Goal: Task Accomplishment & Management: Manage account settings

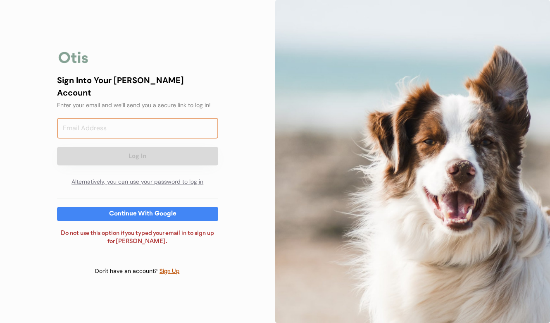
click at [121, 118] on input "email" at bounding box center [137, 128] width 161 height 21
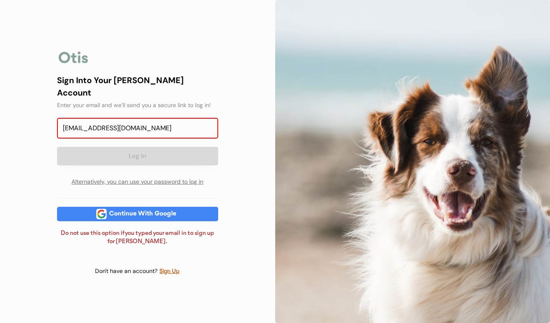
type input "[EMAIL_ADDRESS][DOMAIN_NAME]"
click at [128, 161] on div "scott123@protonmail.com Log In Alternatively, you can use your password to log …" at bounding box center [137, 154] width 161 height 72
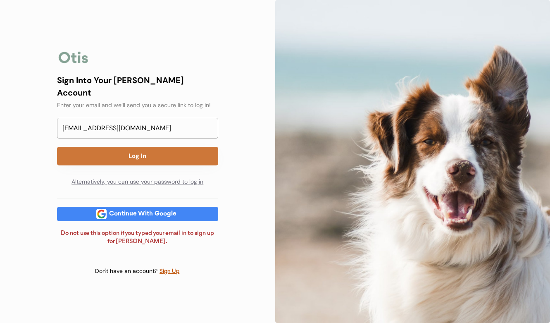
click at [129, 153] on button "Log In" at bounding box center [137, 156] width 161 height 19
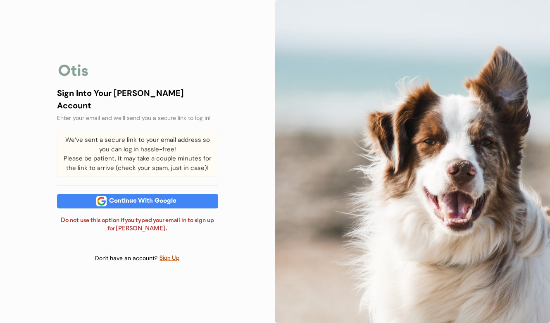
click at [147, 131] on div "We’ve sent a secure link to your email address so you can log in hassle-free! P…" at bounding box center [137, 154] width 161 height 46
click at [233, 0] on div "Sign Into Your Otis Account Enter your email and we’ll send you a secure link t…" at bounding box center [137, 161] width 275 height 323
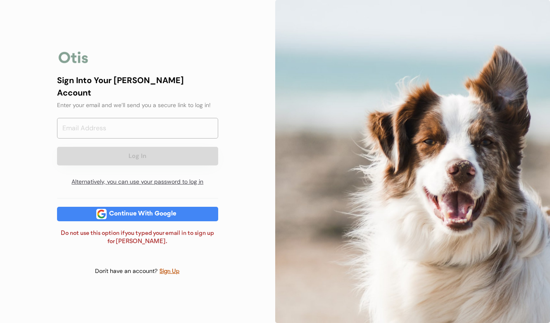
click at [168, 173] on div "Alternatively, you can use your password to log in" at bounding box center [137, 181] width 161 height 17
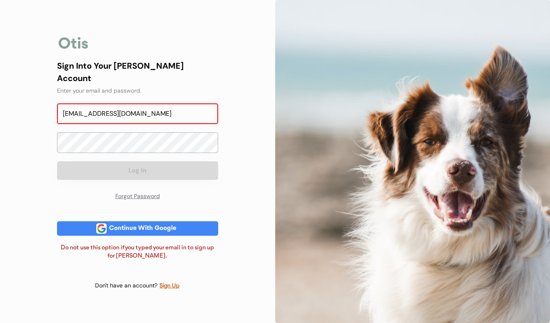
type input "[EMAIL_ADDRESS][DOMAIN_NAME]"
click at [199, 182] on div "Sign Into Your Otis Account Enter your email and password. scott123@protonmail.…" at bounding box center [137, 131] width 161 height 145
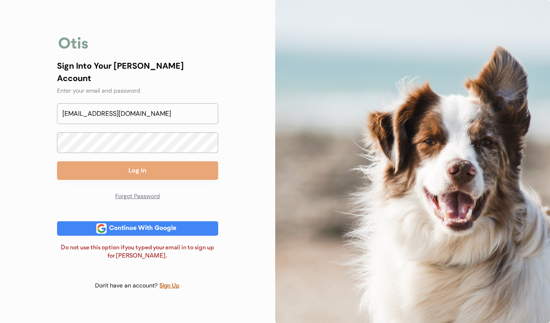
click at [183, 164] on button "Log In" at bounding box center [137, 170] width 161 height 19
